Goal: Task Accomplishment & Management: Complete application form

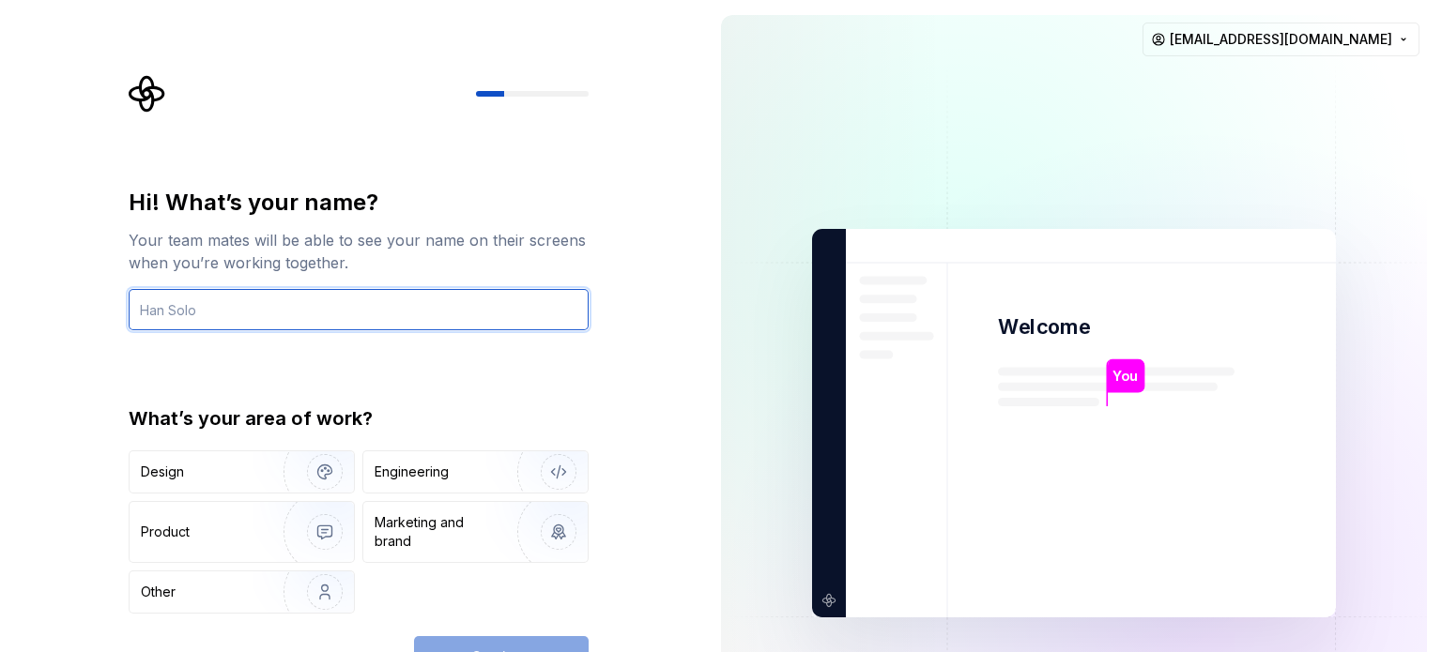
click at [473, 314] on input "text" at bounding box center [359, 309] width 460 height 41
type input "s"
type input "W"
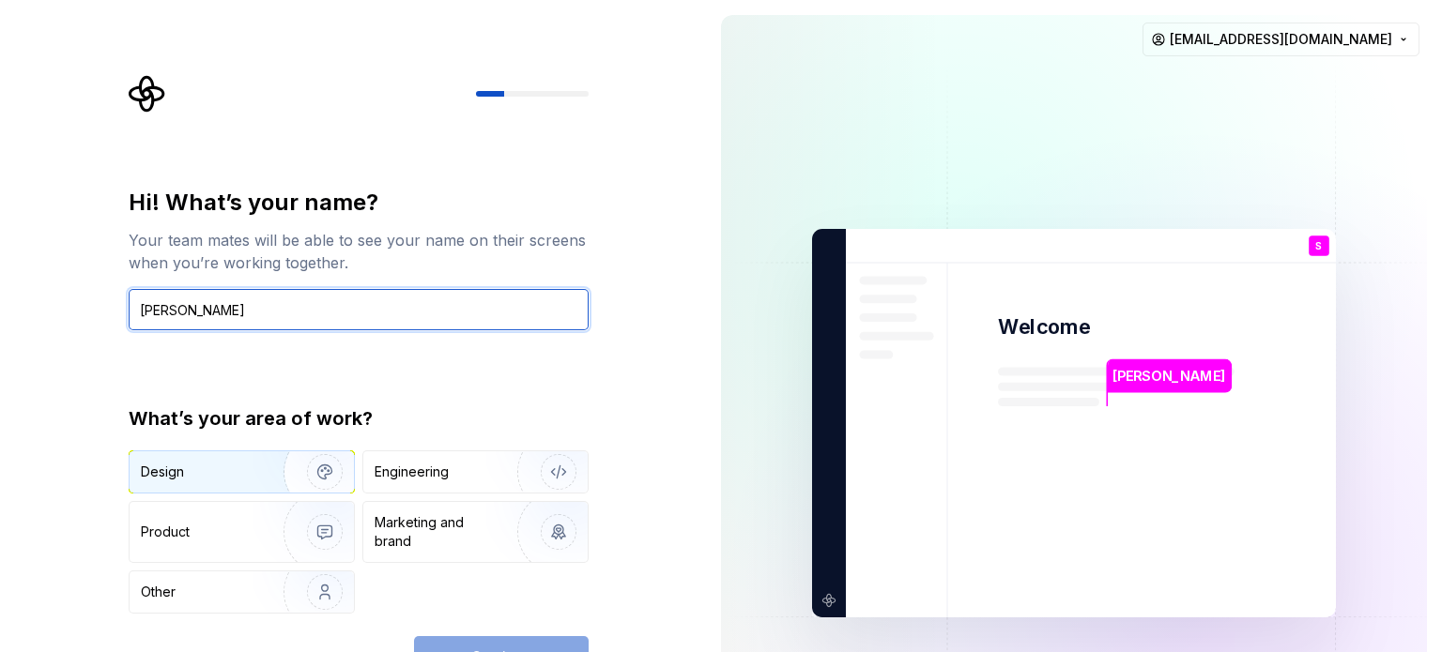
type input "[PERSON_NAME]"
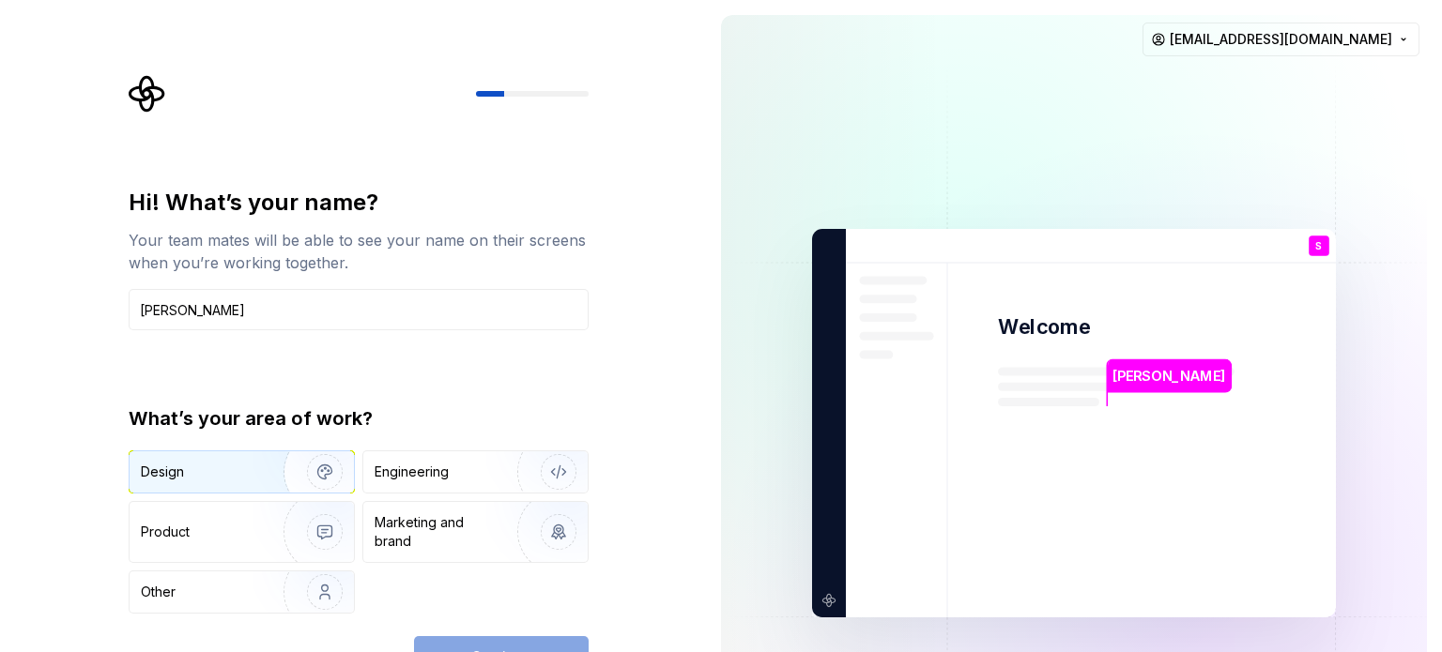
click at [252, 468] on div "Design" at bounding box center [200, 472] width 118 height 19
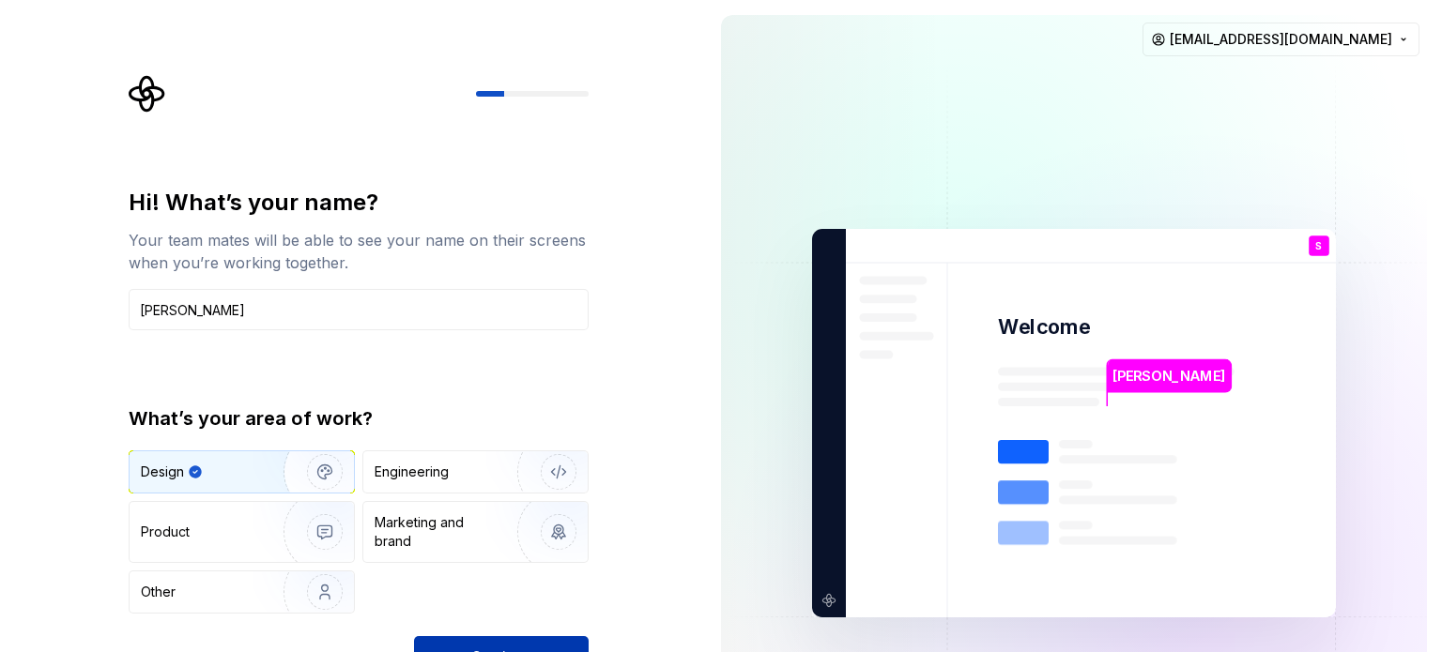
click at [492, 641] on button "Continue" at bounding box center [501, 656] width 175 height 41
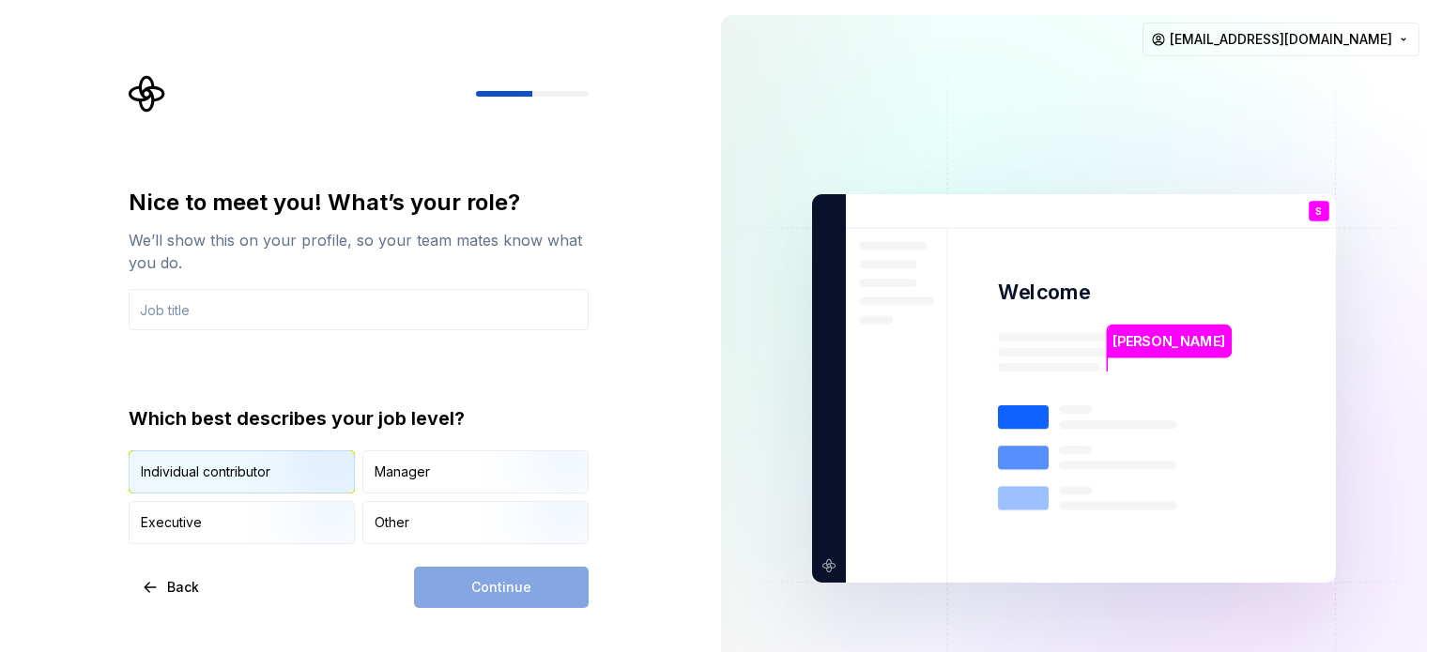
click at [267, 485] on img "button" at bounding box center [309, 496] width 120 height 126
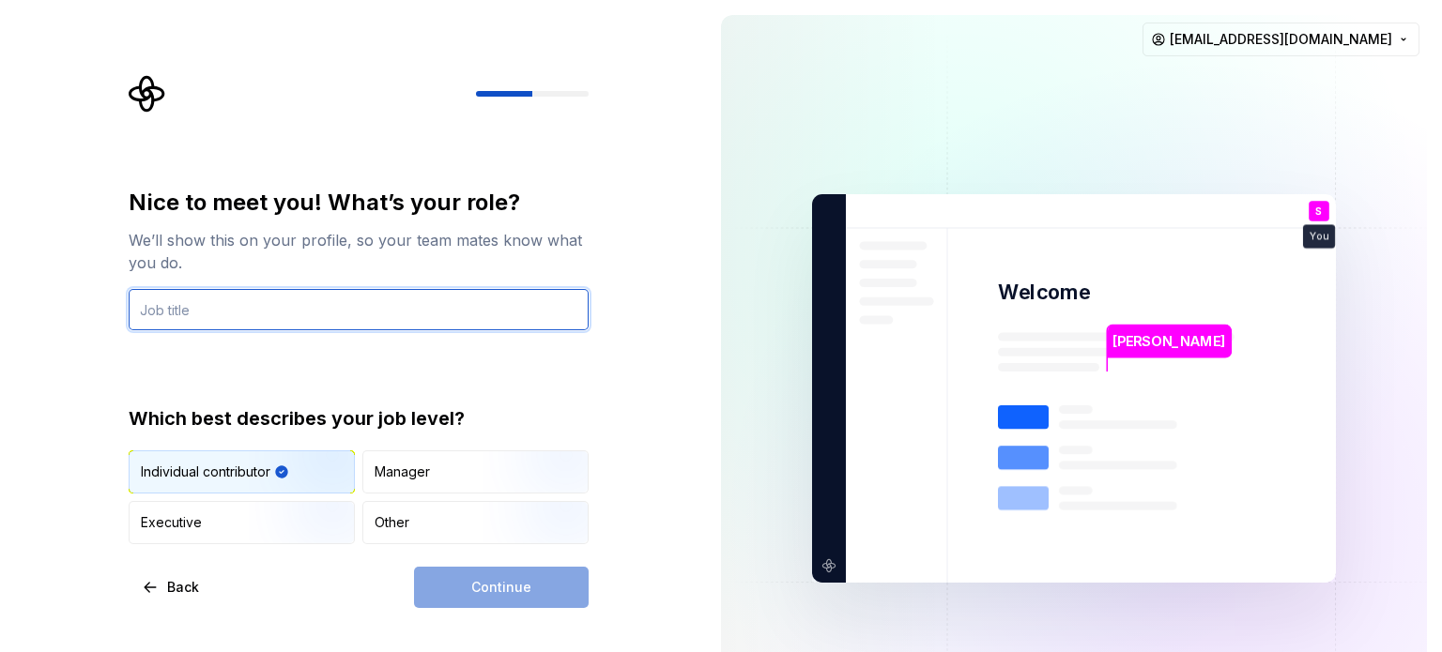
click at [352, 315] on input "text" at bounding box center [359, 309] width 460 height 41
type input "u"
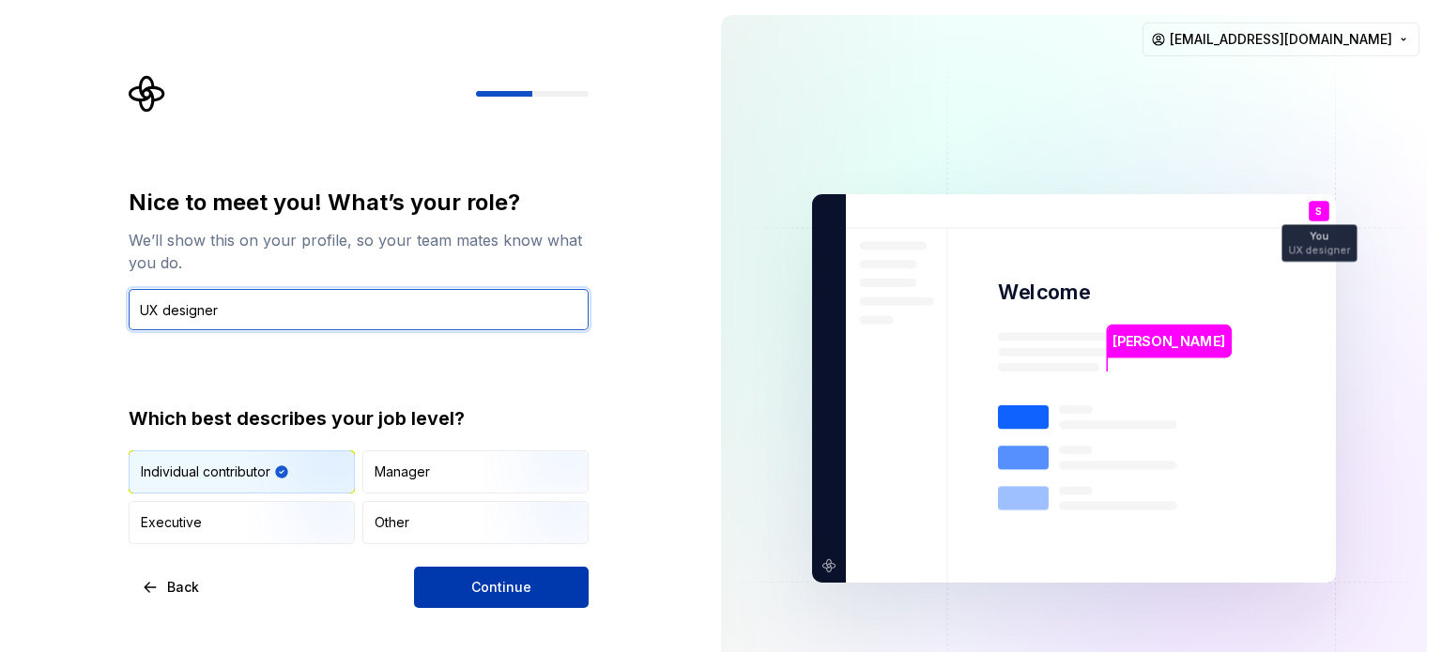
type input "UX designer"
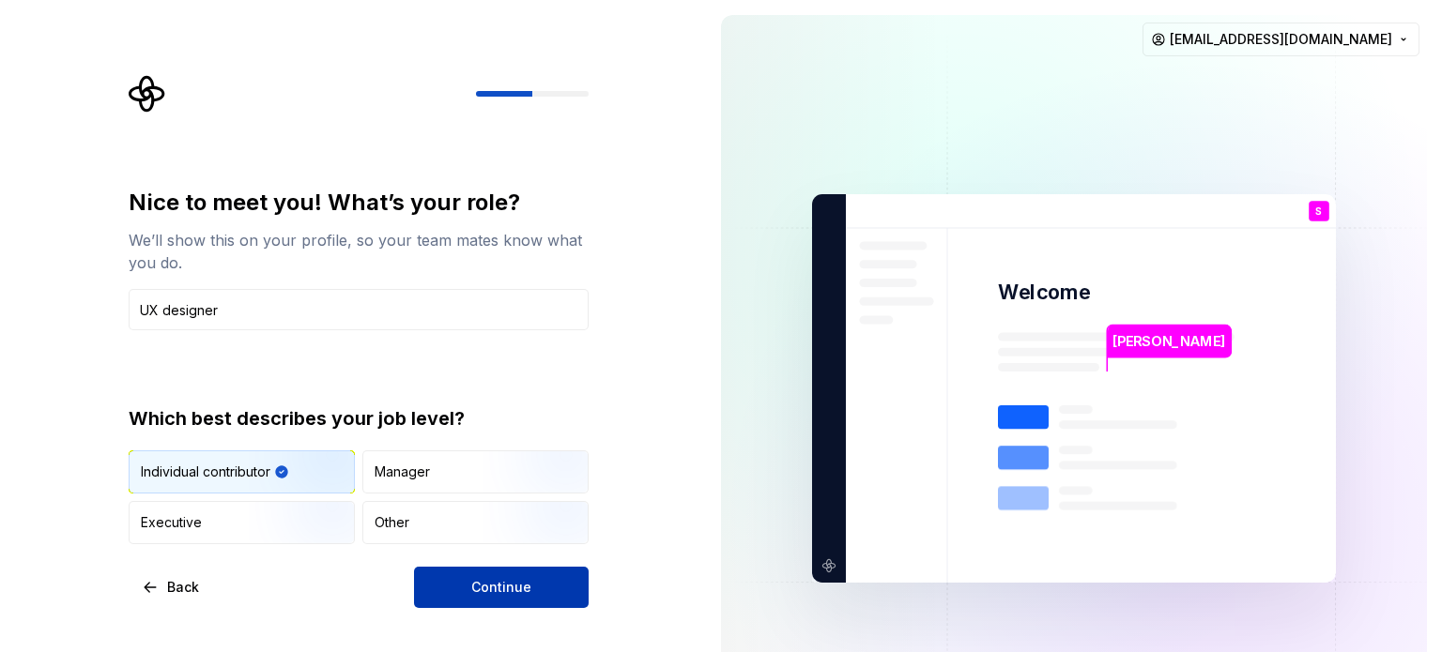
click at [515, 592] on span "Continue" at bounding box center [501, 587] width 60 height 19
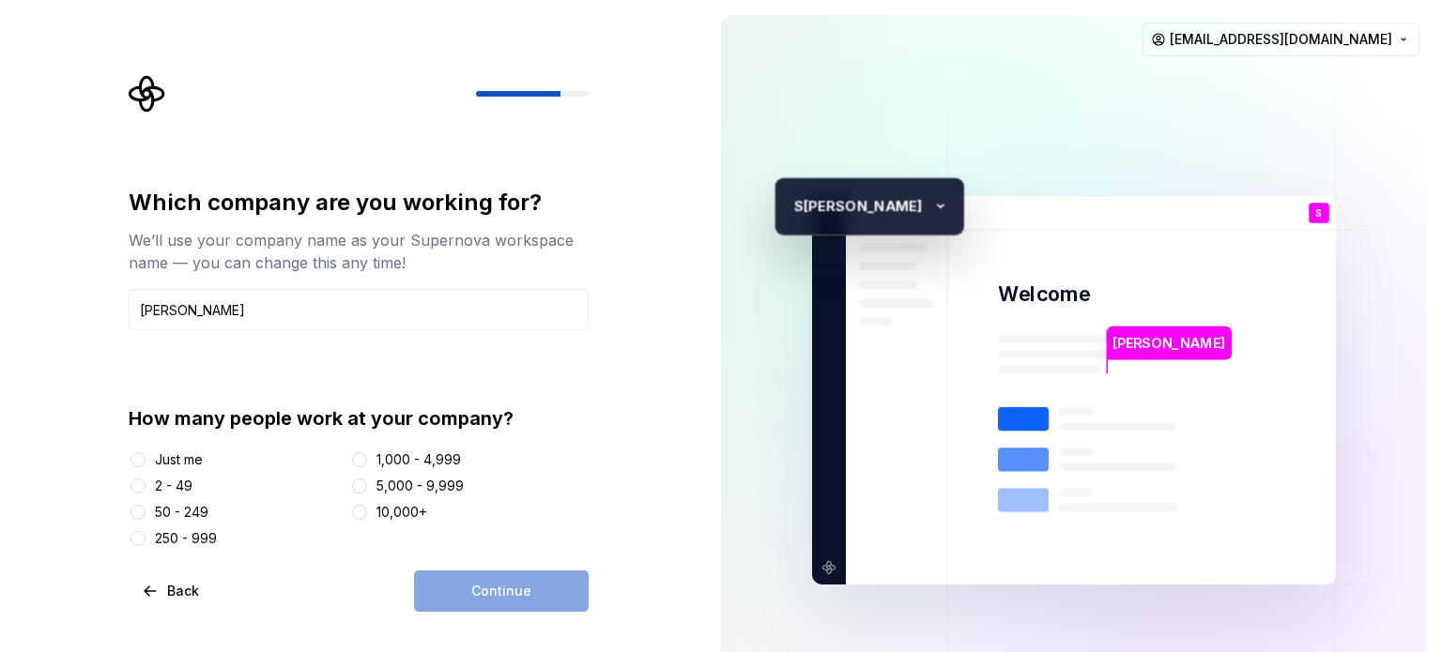
type input "[PERSON_NAME]"
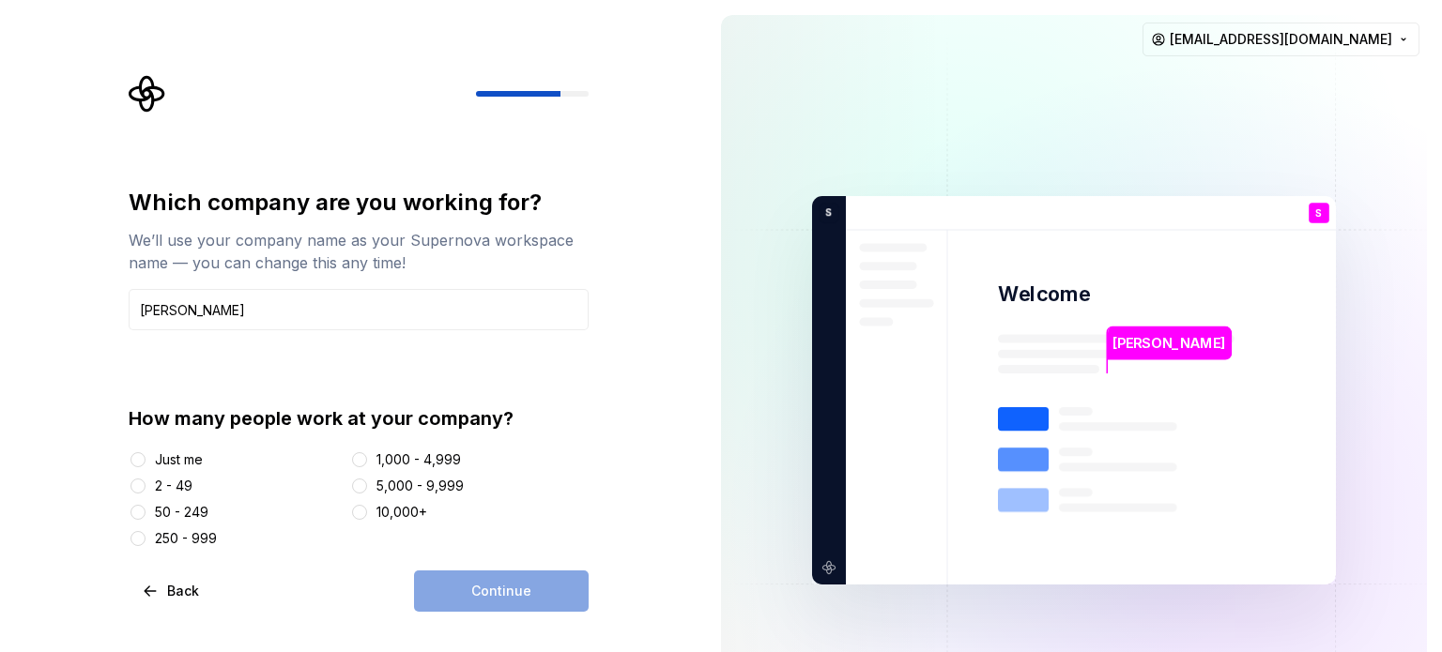
click at [186, 452] on div "Just me" at bounding box center [179, 460] width 48 height 19
click at [145, 452] on button "Just me" at bounding box center [137, 459] width 15 height 15
click at [463, 573] on button "Continue" at bounding box center [501, 591] width 175 height 41
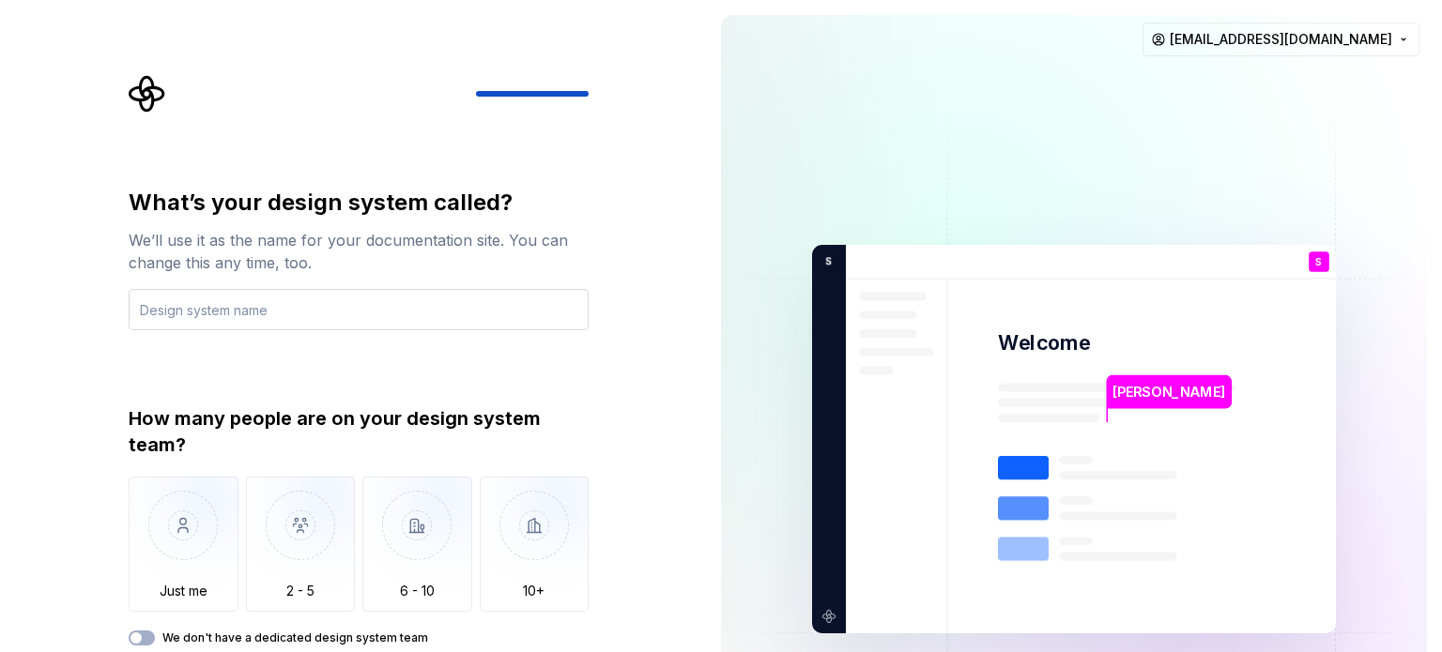
click at [255, 319] on input "text" at bounding box center [359, 309] width 460 height 41
type input "S"
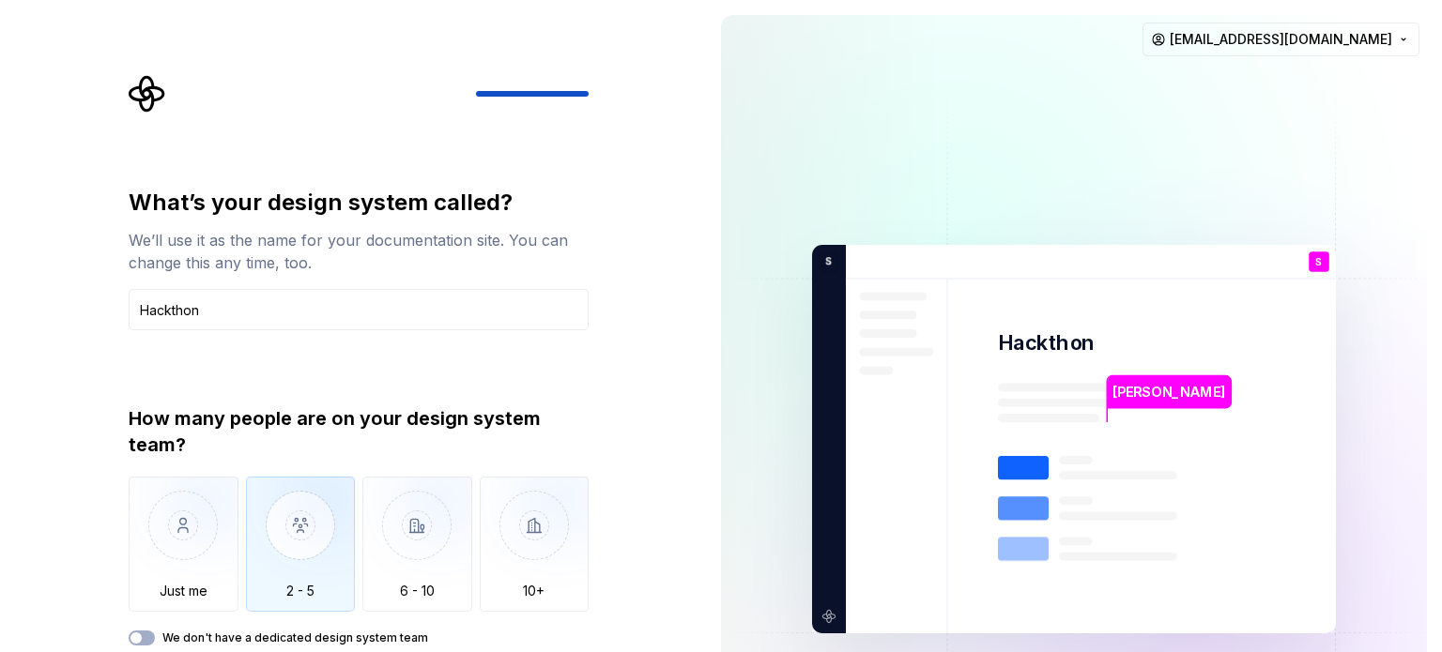
type input "Hackthon"
click at [293, 489] on img "button" at bounding box center [301, 540] width 110 height 126
click at [147, 634] on button "We don't have a dedicated design system team" at bounding box center [142, 638] width 26 height 15
